Goal: Information Seeking & Learning: Check status

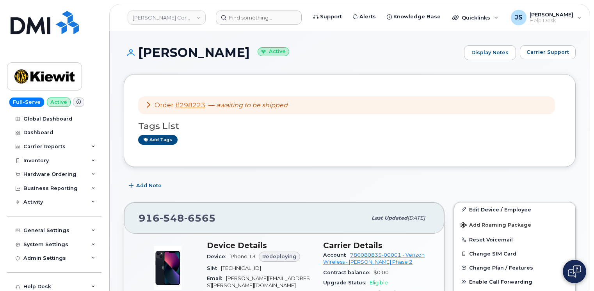
scroll to position [39, 0]
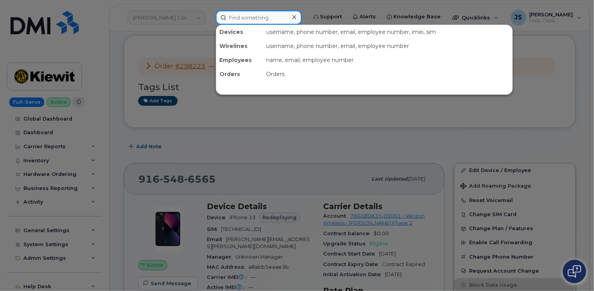
paste input "298251"
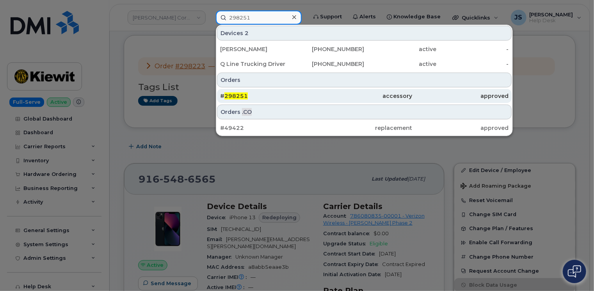
type input "298251"
click at [281, 92] on div "# 298251" at bounding box center [268, 96] width 96 height 8
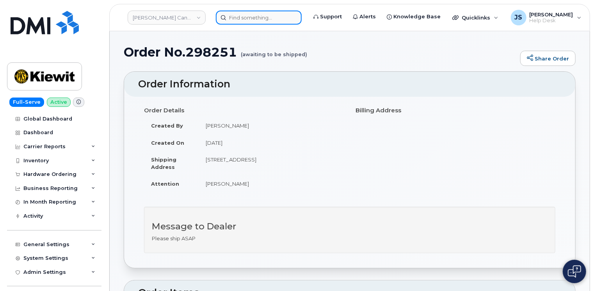
click at [246, 18] on input at bounding box center [259, 18] width 86 height 14
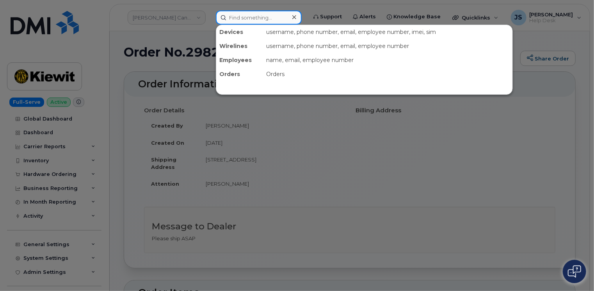
paste input "298278"
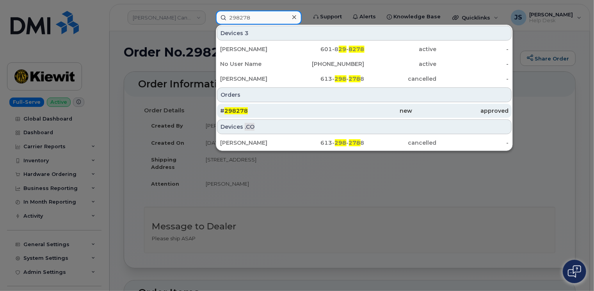
type input "298278"
click at [253, 108] on div "# 298278" at bounding box center [268, 111] width 96 height 8
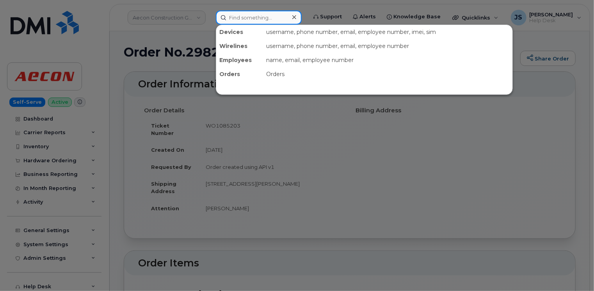
click at [259, 15] on input at bounding box center [259, 18] width 86 height 14
paste input "298331"
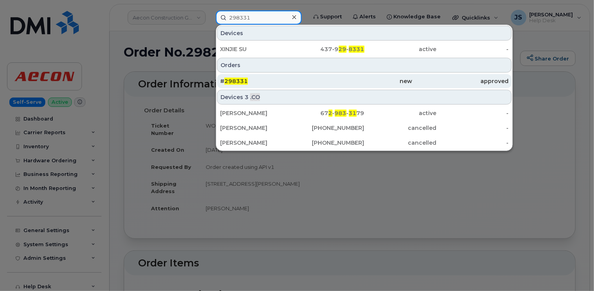
type input "298331"
click at [238, 82] on span "298331" at bounding box center [235, 81] width 23 height 7
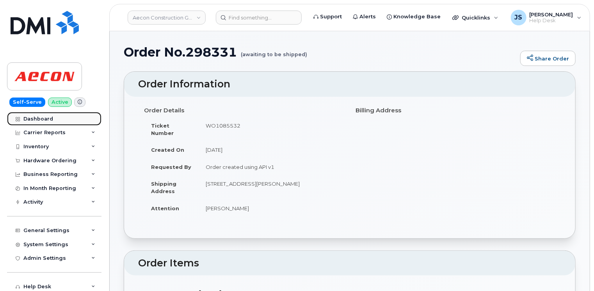
click at [45, 112] on link "Dashboard" at bounding box center [54, 119] width 94 height 14
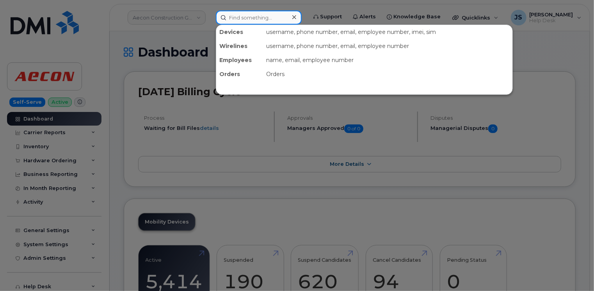
paste input "6625220645"
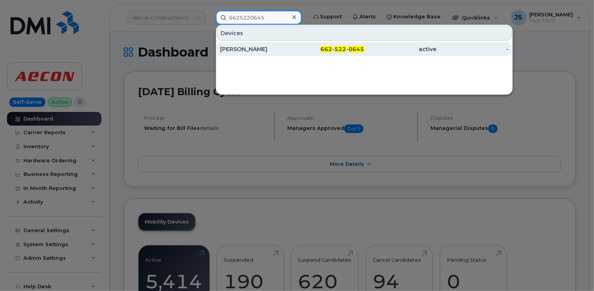
type input "6625220645"
click at [258, 49] on div "JOSEPH HUTZENBILER" at bounding box center [256, 49] width 72 height 8
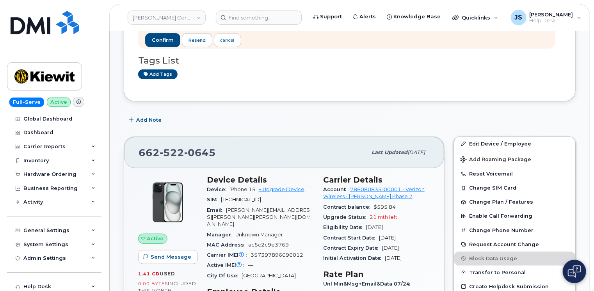
scroll to position [156, 0]
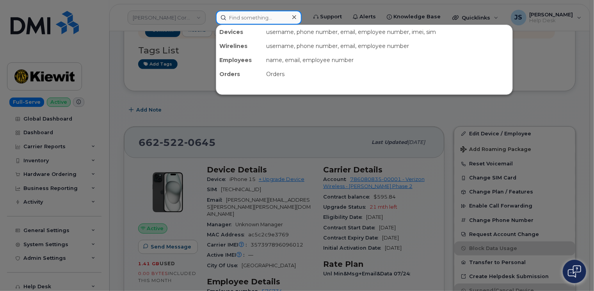
paste input "203250"
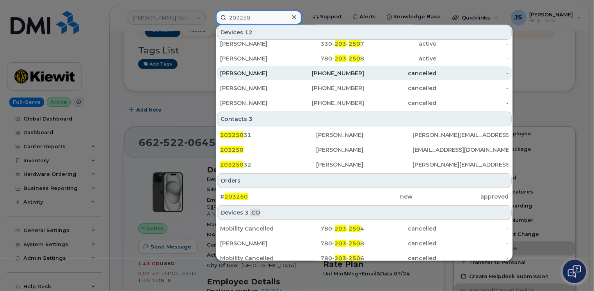
scroll to position [114, 0]
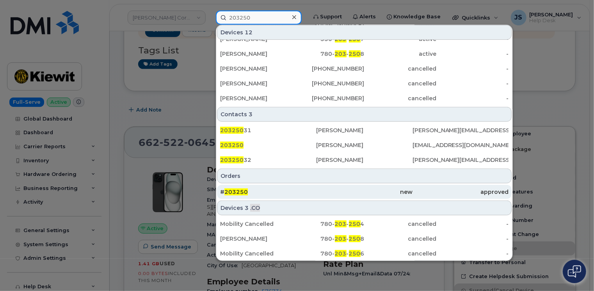
type input "203250"
click at [270, 191] on div "# 203250" at bounding box center [268, 192] width 96 height 8
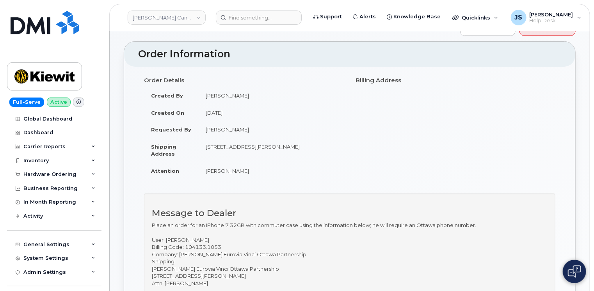
scroll to position [117, 0]
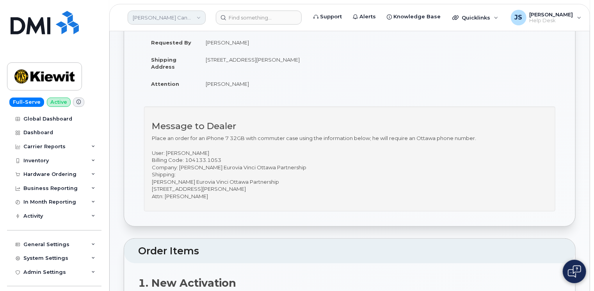
click at [159, 11] on link "Kiewit Canada Inc" at bounding box center [167, 18] width 78 height 14
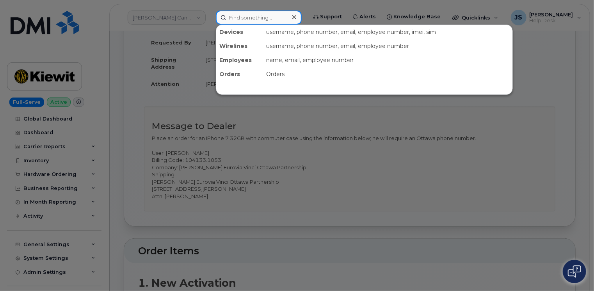
paste input "(562) 623-7482"
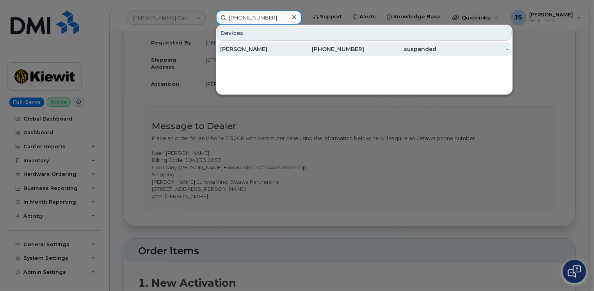
type input "(562) 623-7482"
click at [260, 47] on div "ABRAHAM LEON" at bounding box center [256, 49] width 72 height 8
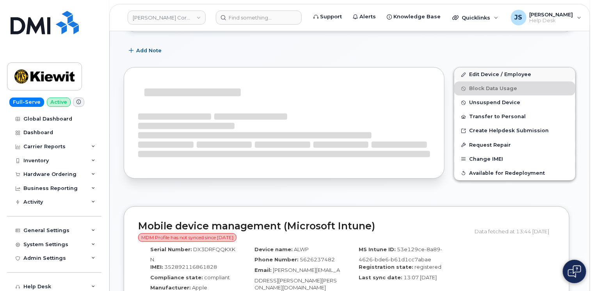
scroll to position [110, 0]
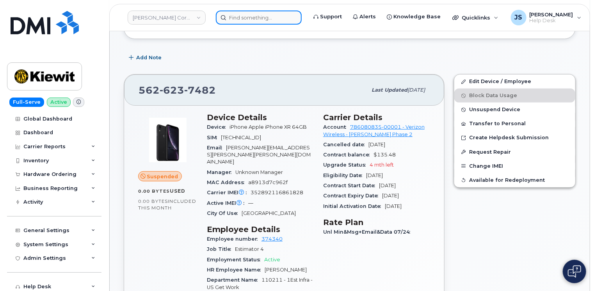
click at [255, 18] on input at bounding box center [259, 18] width 86 height 14
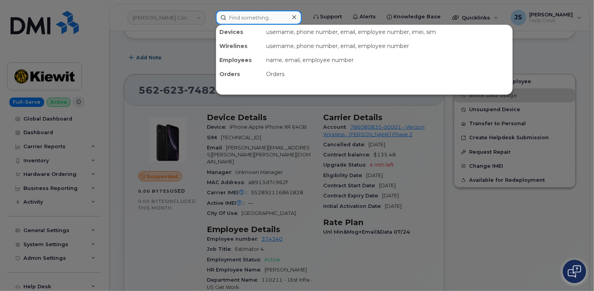
paste input "6615290554"
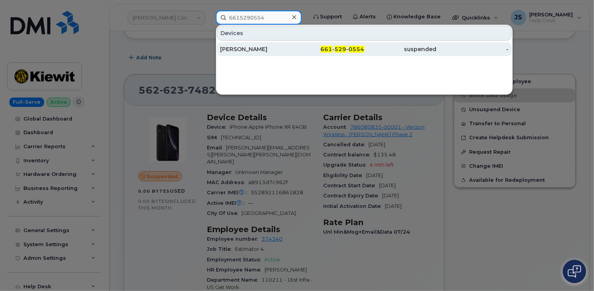
type input "6615290554"
click at [292, 53] on div "[PERSON_NAME]" at bounding box center [328, 49] width 72 height 14
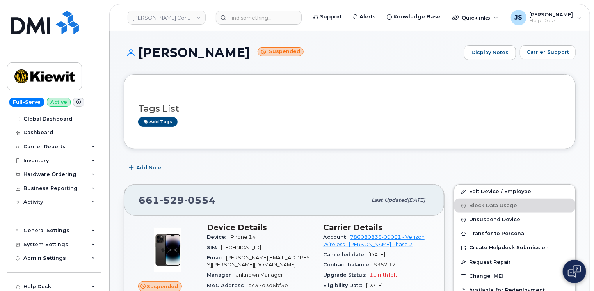
click at [247, 9] on header "[PERSON_NAME] Corporation Support Alerts Knowledge Base Quicklinks Suspend / Ca…" at bounding box center [349, 17] width 480 height 27
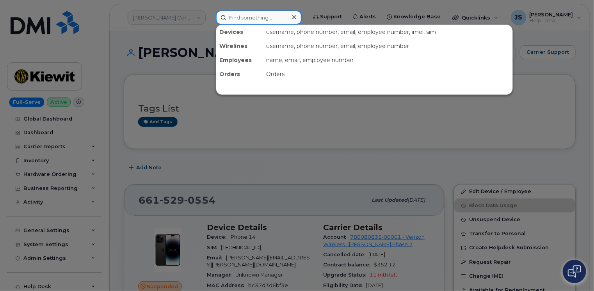
paste input "8658397863"
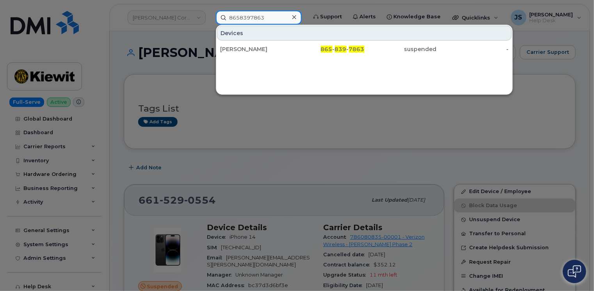
click at [266, 14] on input "8658397863" at bounding box center [259, 18] width 86 height 14
click at [266, 16] on input "8658397863" at bounding box center [259, 18] width 86 height 14
click at [262, 17] on input "8658397863" at bounding box center [259, 18] width 86 height 14
drag, startPoint x: 262, startPoint y: 17, endPoint x: 248, endPoint y: 18, distance: 13.7
click at [248, 18] on input "8658397863" at bounding box center [259, 18] width 86 height 14
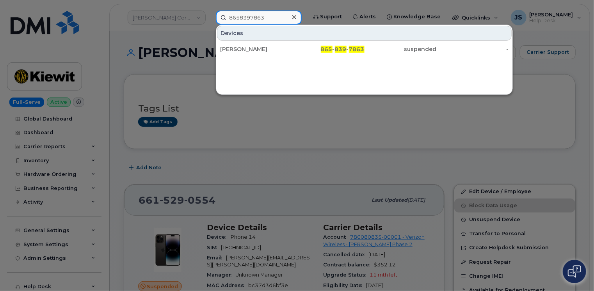
click at [248, 18] on input "8658397863" at bounding box center [259, 18] width 86 height 14
drag, startPoint x: 248, startPoint y: 18, endPoint x: 243, endPoint y: 16, distance: 6.1
click at [243, 16] on input "8658397863" at bounding box center [259, 18] width 86 height 14
paste input "6044043318"
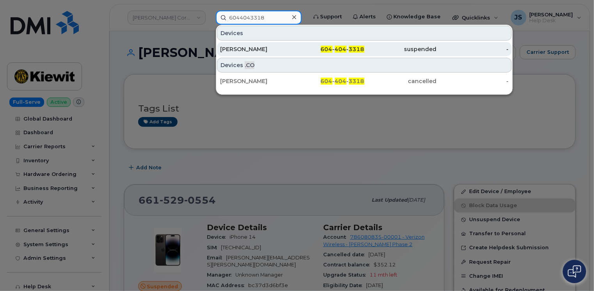
type input "6044043318"
click at [256, 48] on div "[PERSON_NAME]" at bounding box center [256, 49] width 72 height 8
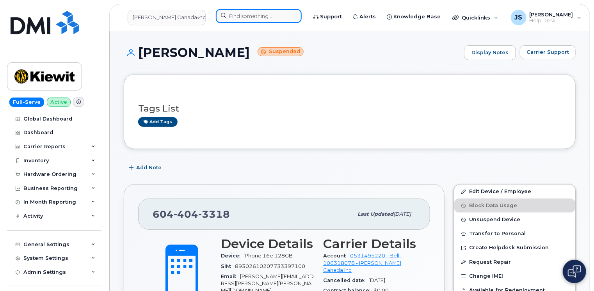
click at [249, 13] on input at bounding box center [259, 16] width 86 height 14
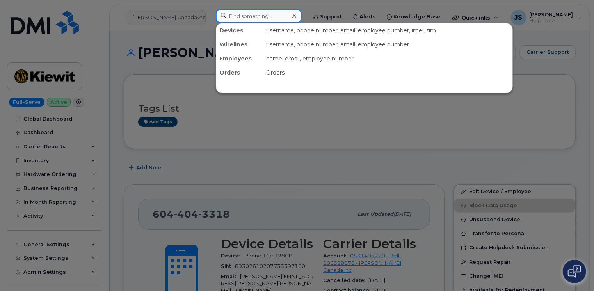
paste input "913-335-5298"
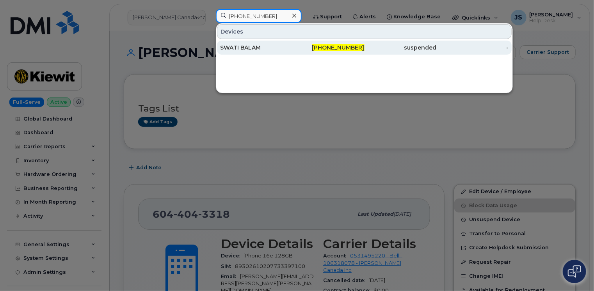
type input "913-335-5298"
click at [248, 44] on div "SWATI BALAM" at bounding box center [256, 48] width 72 height 8
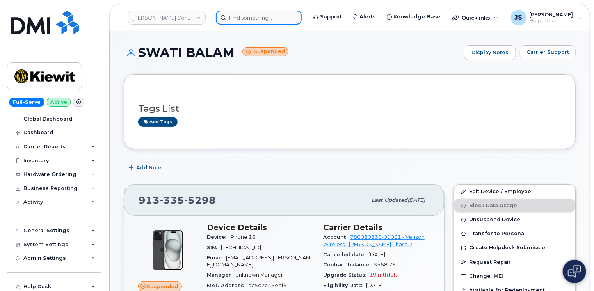
click at [260, 19] on input at bounding box center [259, 18] width 86 height 14
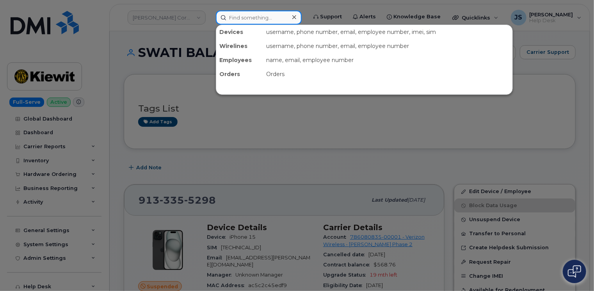
paste input "4028100165"
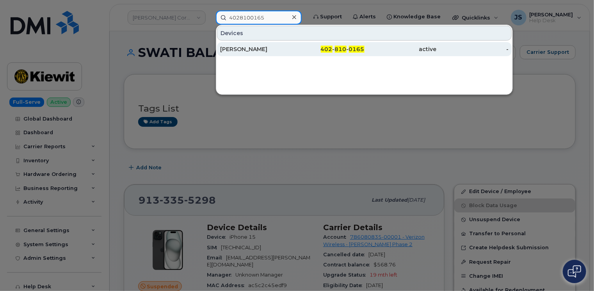
type input "4028100165"
click at [255, 51] on div "[PERSON_NAME]" at bounding box center [256, 49] width 72 height 8
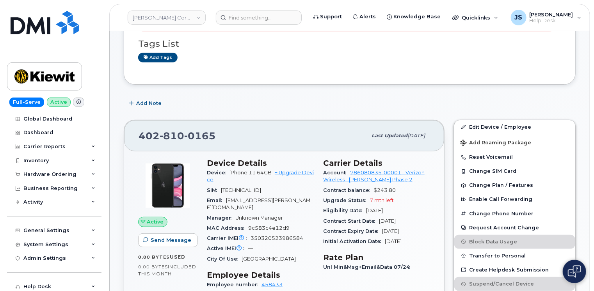
scroll to position [117, 0]
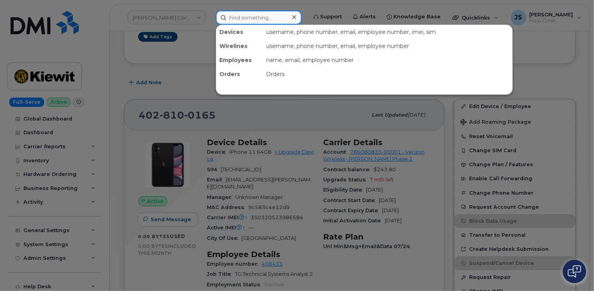
paste input "203300"
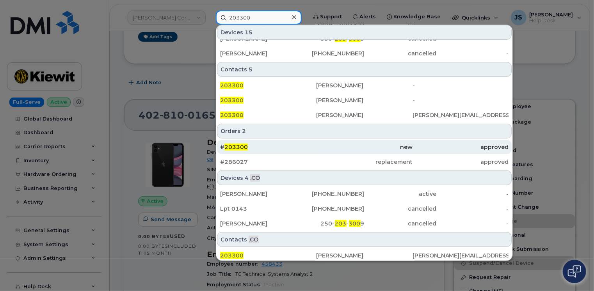
scroll to position [205, 0]
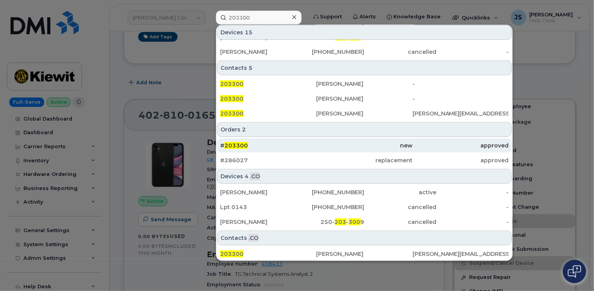
click at [259, 143] on div "# 203300" at bounding box center [268, 146] width 96 height 8
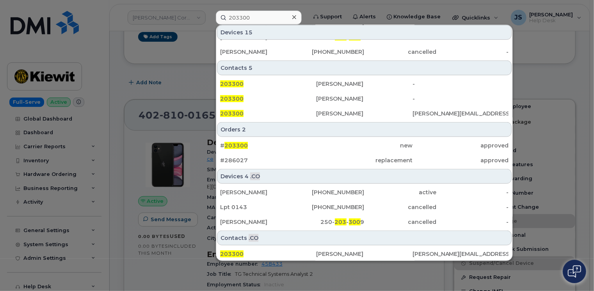
click at [120, 83] on div at bounding box center [297, 145] width 594 height 291
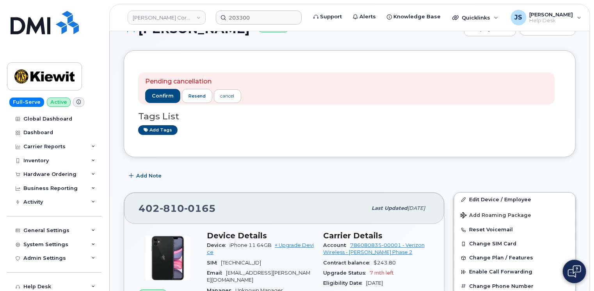
scroll to position [0, 0]
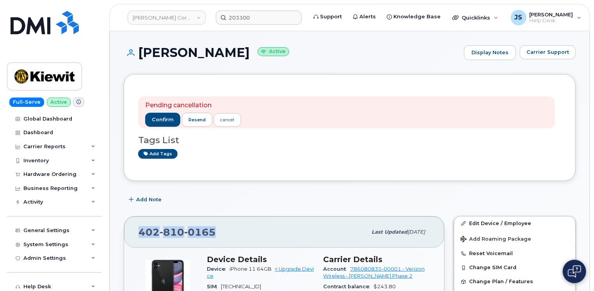
drag, startPoint x: 212, startPoint y: 232, endPoint x: 141, endPoint y: 231, distance: 71.0
click at [141, 231] on span "[PHONE_NUMBER]" at bounding box center [176, 232] width 77 height 12
copy span "[PHONE_NUMBER]"
click at [159, 118] on span "confirm" at bounding box center [163, 119] width 22 height 7
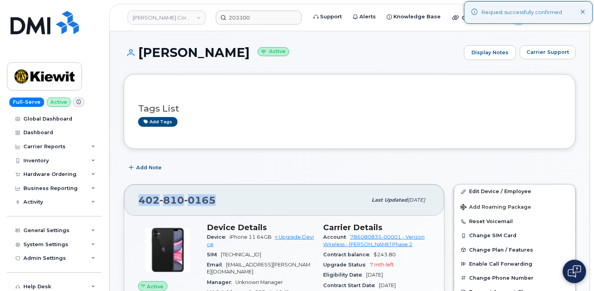
copy span "[PHONE_NUMBER]"
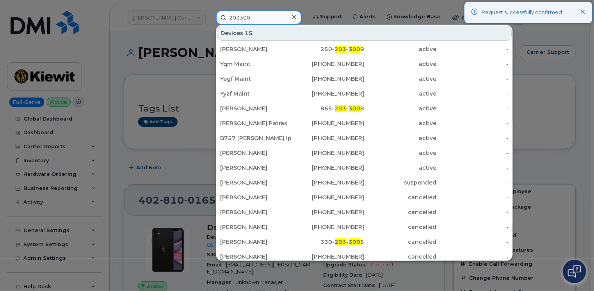
click at [246, 18] on input "203300" at bounding box center [259, 18] width 86 height 14
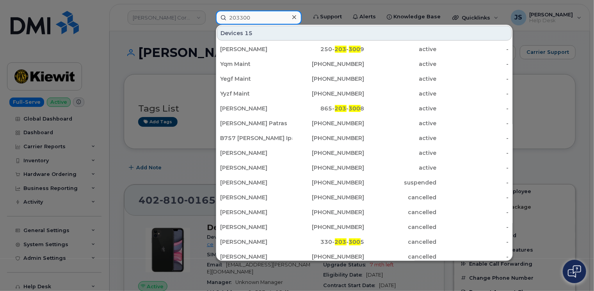
paste input "4028100165"
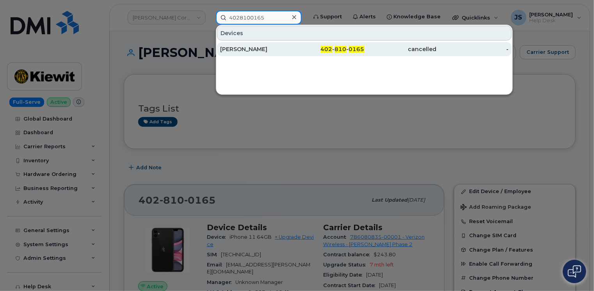
type input "4028100165"
click at [240, 49] on div "ELISA STROPE" at bounding box center [256, 49] width 72 height 8
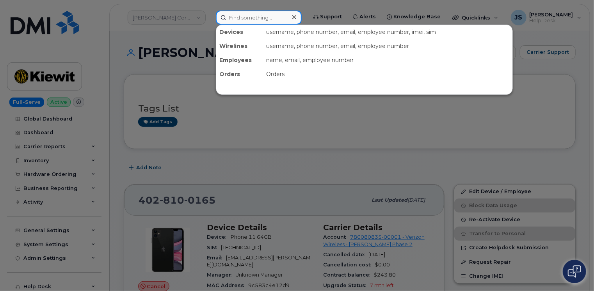
click at [266, 17] on input at bounding box center [259, 18] width 86 height 14
paste input "617-356-3642"
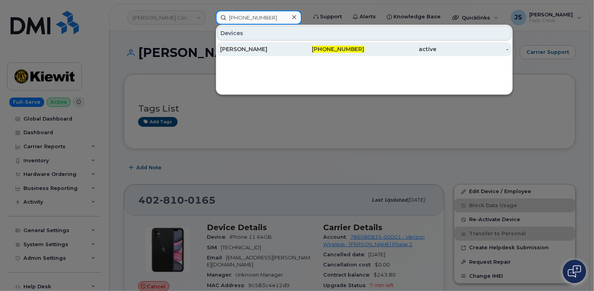
type input "617-356-3642"
click at [253, 49] on div "[PERSON_NAME]" at bounding box center [256, 49] width 72 height 8
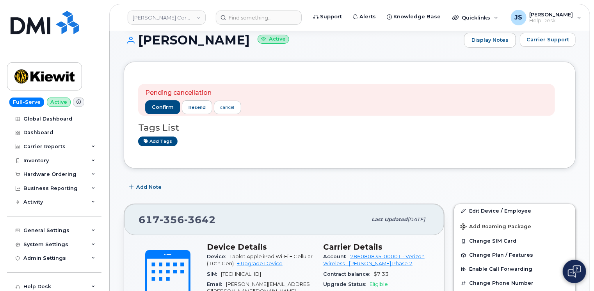
scroll to position [78, 0]
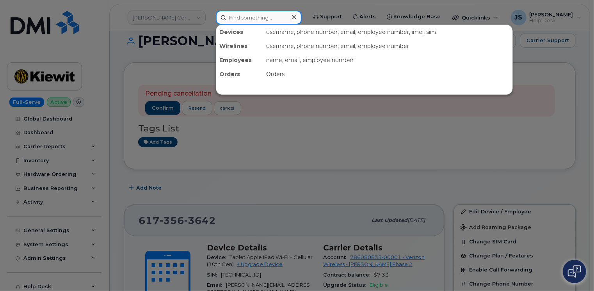
paste input "203380"
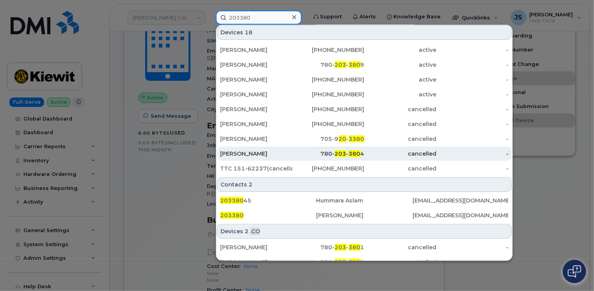
scroll to position [141, 0]
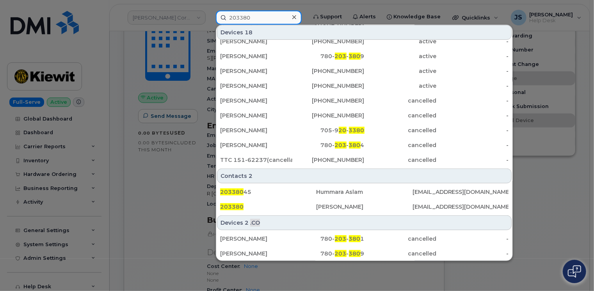
type input "203380"
click at [131, 195] on div at bounding box center [297, 145] width 594 height 291
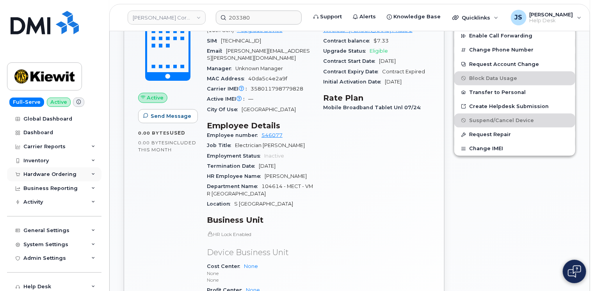
click at [91, 176] on div "Hardware Ordering" at bounding box center [54, 174] width 94 height 14
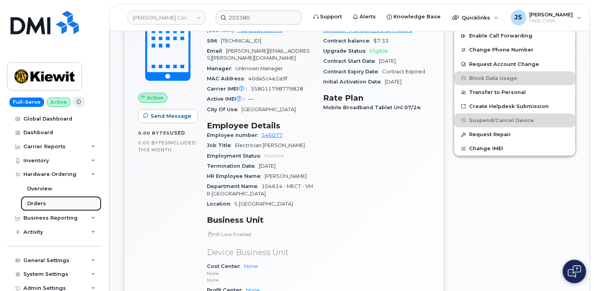
click at [59, 207] on link "Orders" at bounding box center [61, 203] width 81 height 15
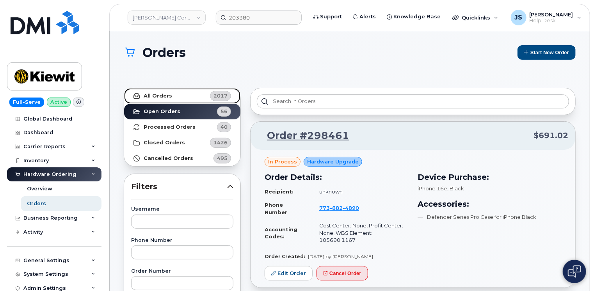
click at [161, 93] on strong "All Orders" at bounding box center [158, 96] width 28 height 6
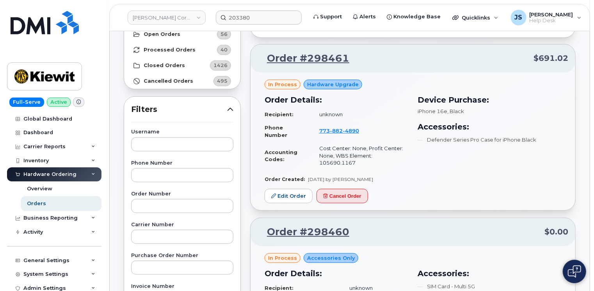
scroll to position [78, 0]
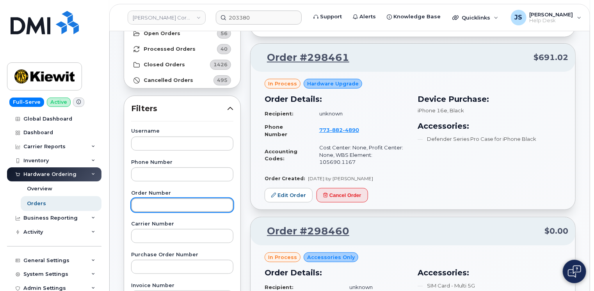
paste input "203380"
type input "203380"
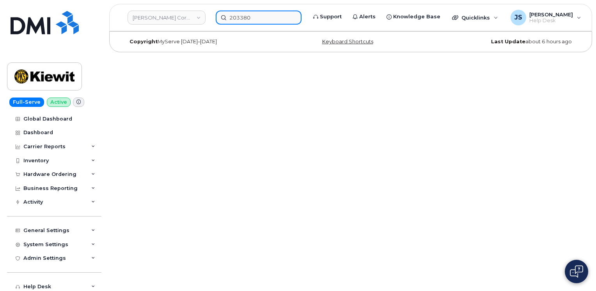
click at [262, 18] on input "203380" at bounding box center [259, 18] width 86 height 14
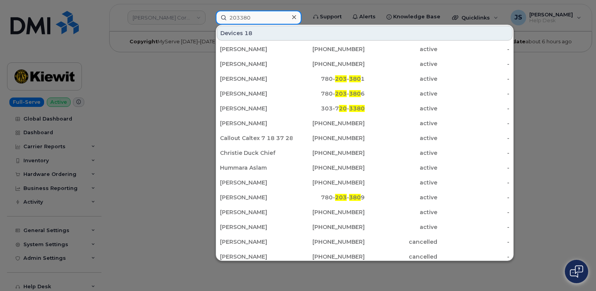
click at [262, 18] on input "203380" at bounding box center [259, 18] width 86 height 14
paste input "617-356-3642"
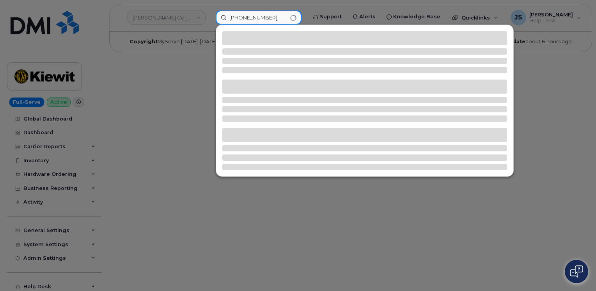
click at [227, 17] on input "617-356-3642" at bounding box center [259, 18] width 86 height 14
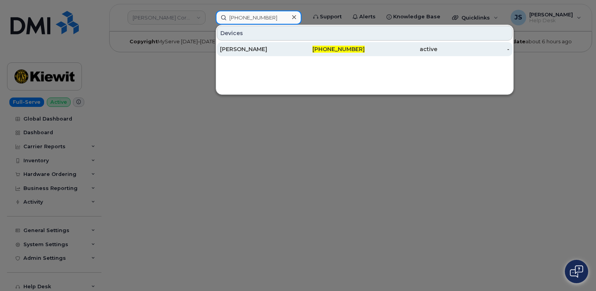
type input "617-356-3642"
click at [238, 47] on div "[PERSON_NAME]" at bounding box center [256, 49] width 73 height 8
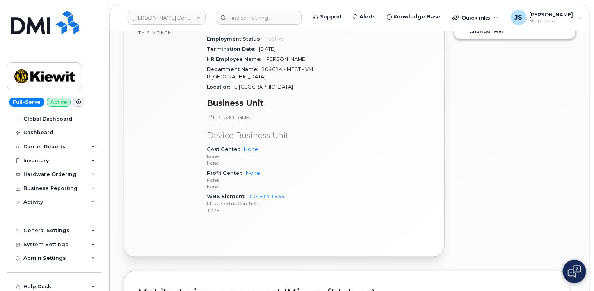
scroll to position [468, 0]
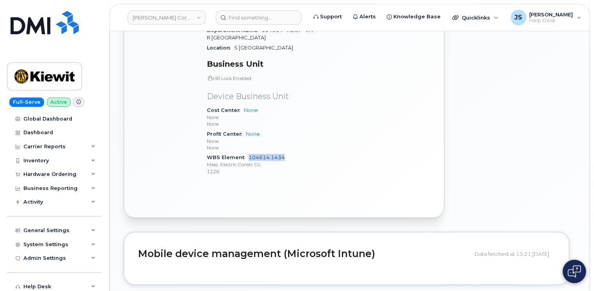
drag, startPoint x: 285, startPoint y: 164, endPoint x: 249, endPoint y: 165, distance: 36.7
click at [249, 165] on div "WBS Element 104614.1434 Mass. Electric Constr Co. 1226" at bounding box center [260, 164] width 107 height 24
copy link "104614.1434"
click at [92, 229] on icon at bounding box center [93, 231] width 4 height 4
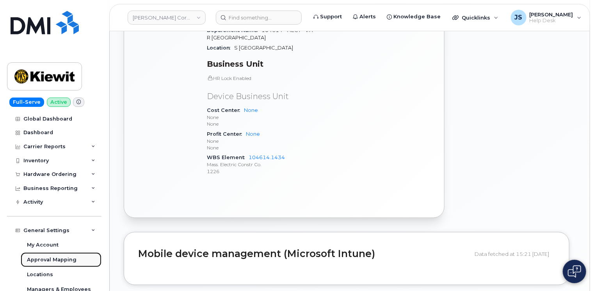
click at [58, 258] on div "Approval Mapping" at bounding box center [52, 259] width 50 height 7
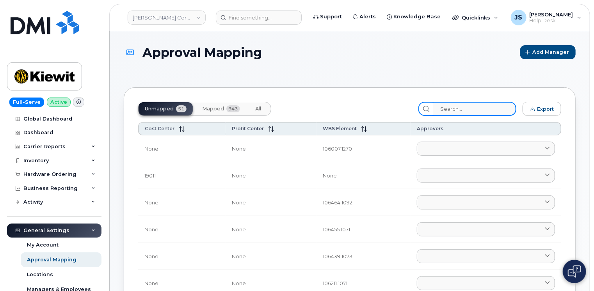
paste input "104614.1434"
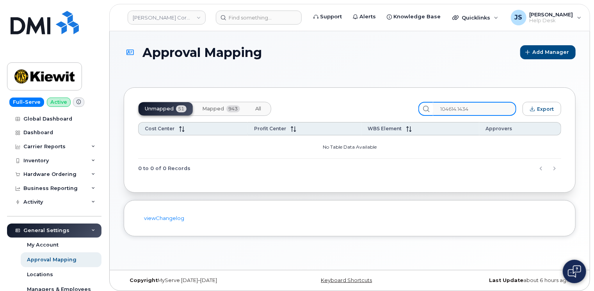
click at [448, 108] on input "104614.1434" at bounding box center [474, 109] width 83 height 14
type input "104614"
click at [479, 108] on input "104614" at bounding box center [474, 109] width 83 height 14
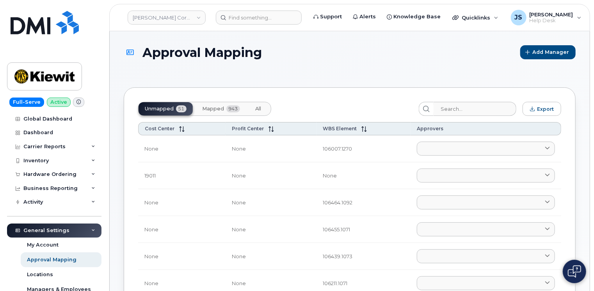
click at [215, 107] on span "Mapped" at bounding box center [213, 109] width 22 height 6
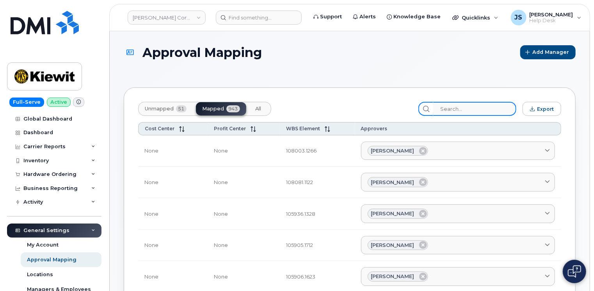
click at [493, 108] on input "search" at bounding box center [474, 109] width 83 height 14
paste input "104614.1434"
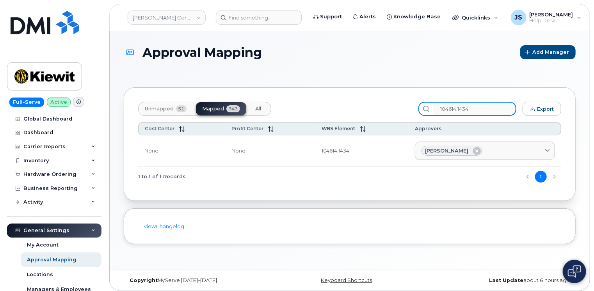
type input "104614.1434"
